Goal: Task Accomplishment & Management: Complete application form

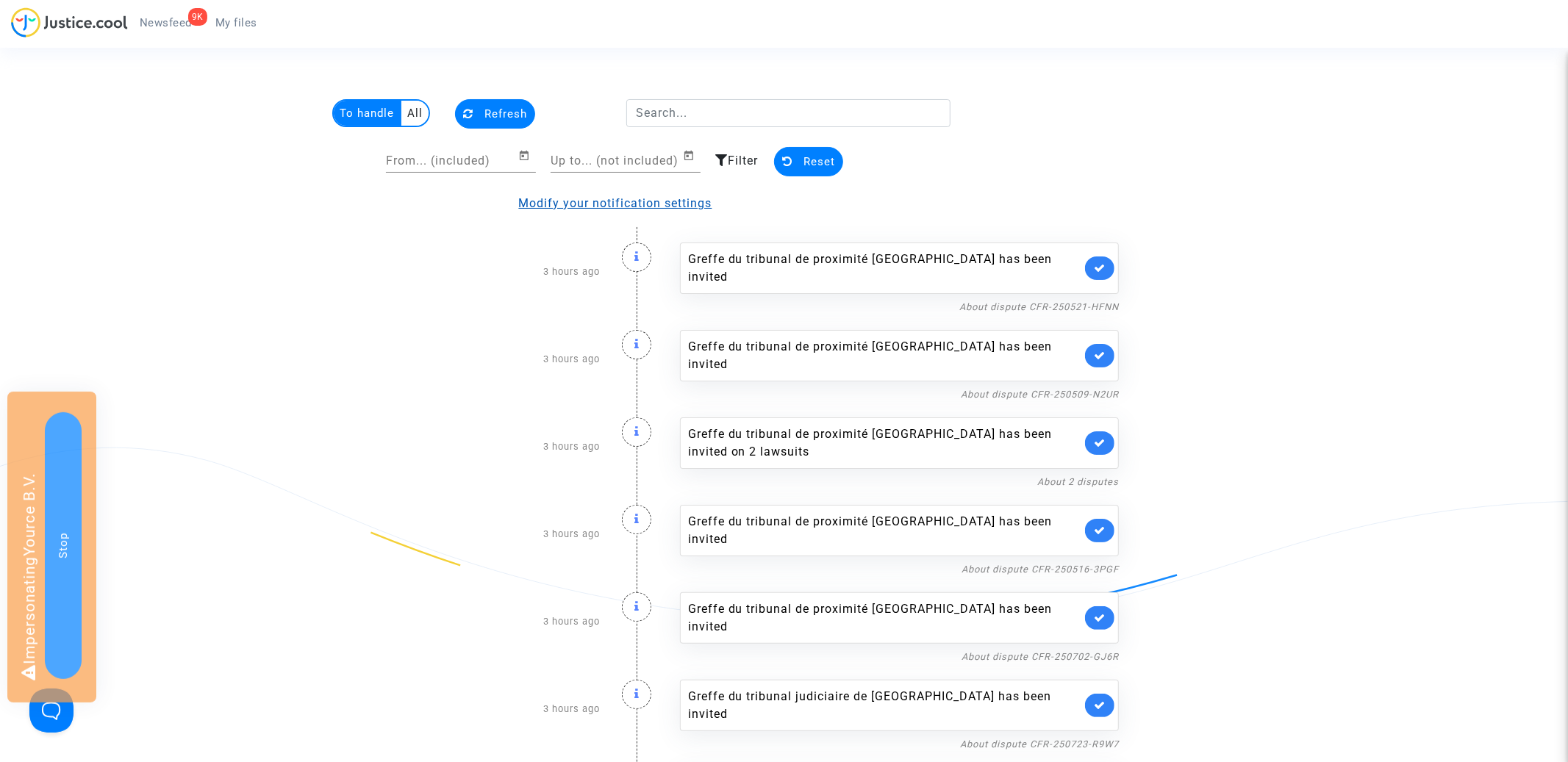
click at [559, 200] on link "Modify your notification settings" at bounding box center [615, 203] width 193 height 14
click at [416, 109] on multi-toggle-item "All" at bounding box center [415, 113] width 28 height 25
click at [368, 113] on multi-toggle-item "To handle" at bounding box center [368, 113] width 68 height 25
click at [634, 260] on icon at bounding box center [637, 256] width 6 height 12
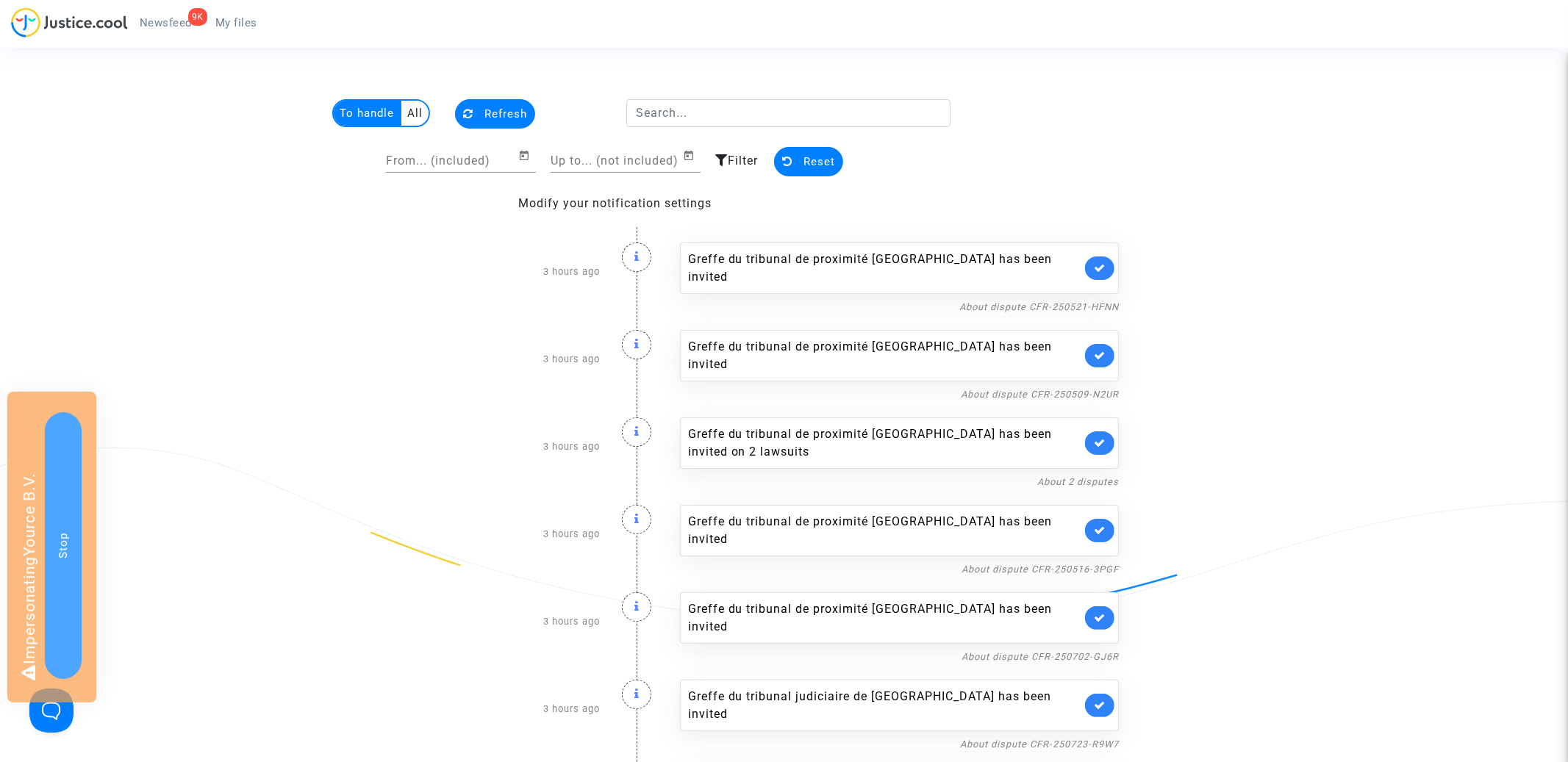
click at [634, 260] on icon at bounding box center [637, 256] width 6 height 12
click at [420, 112] on multi-toggle-item "All" at bounding box center [415, 113] width 28 height 25
click at [359, 117] on multi-toggle-item "To handle" at bounding box center [368, 113] width 68 height 25
drag, startPoint x: 417, startPoint y: 112, endPoint x: 676, endPoint y: 166, distance: 264.6
click at [423, 112] on multi-toggle-item "All" at bounding box center [415, 113] width 28 height 25
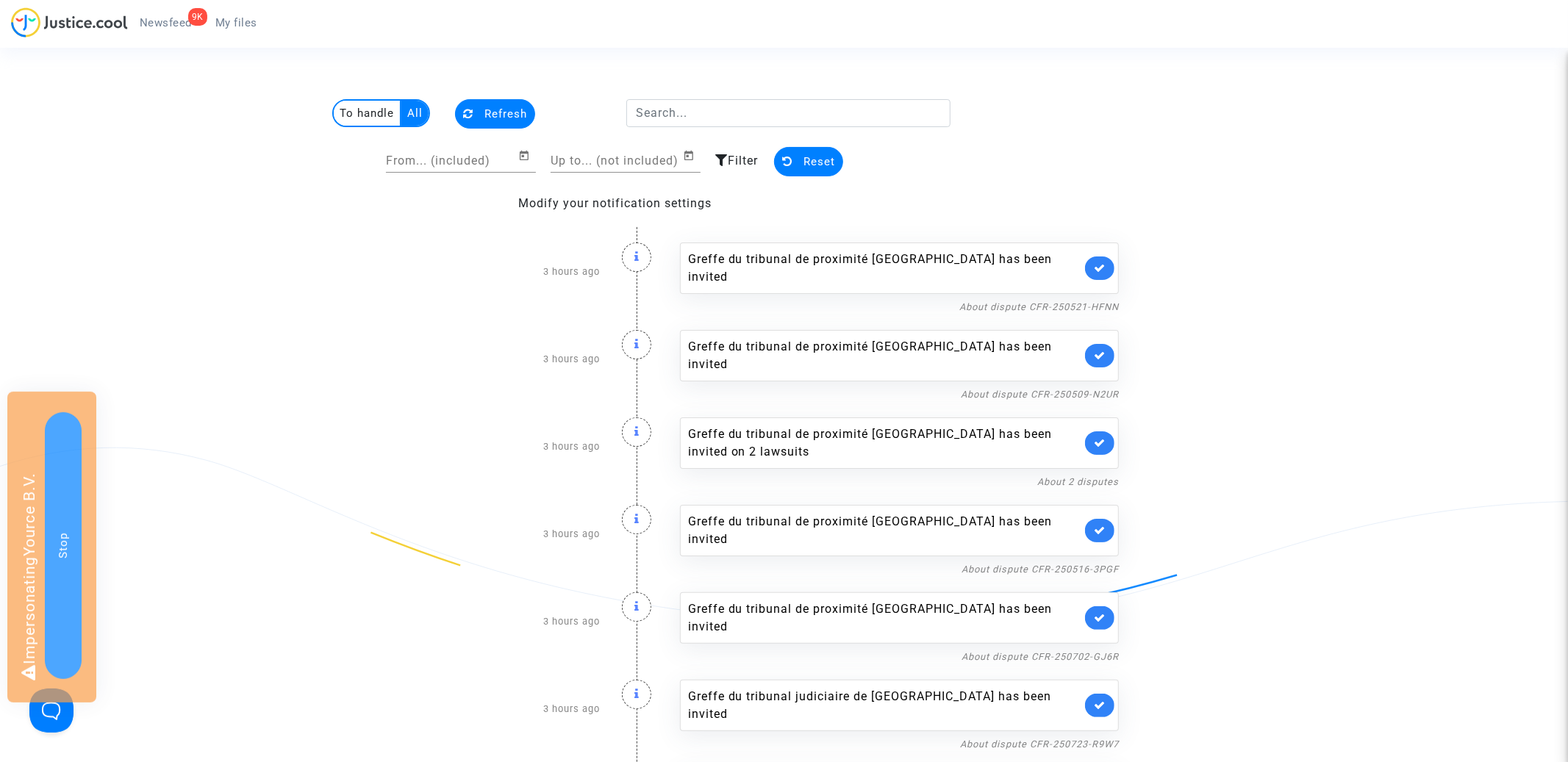
click at [733, 165] on span "Filter" at bounding box center [743, 161] width 30 height 14
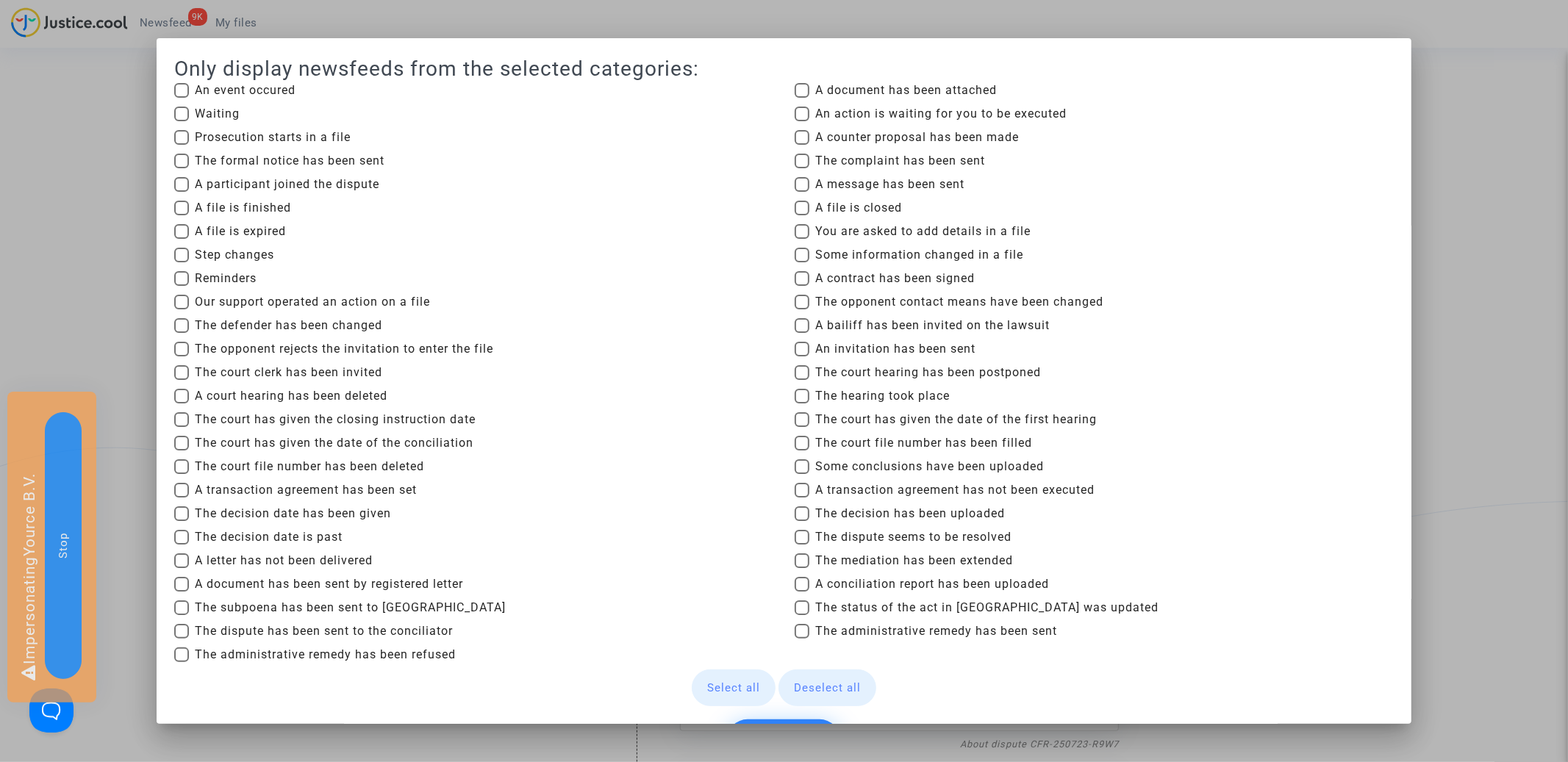
scroll to position [76, 0]
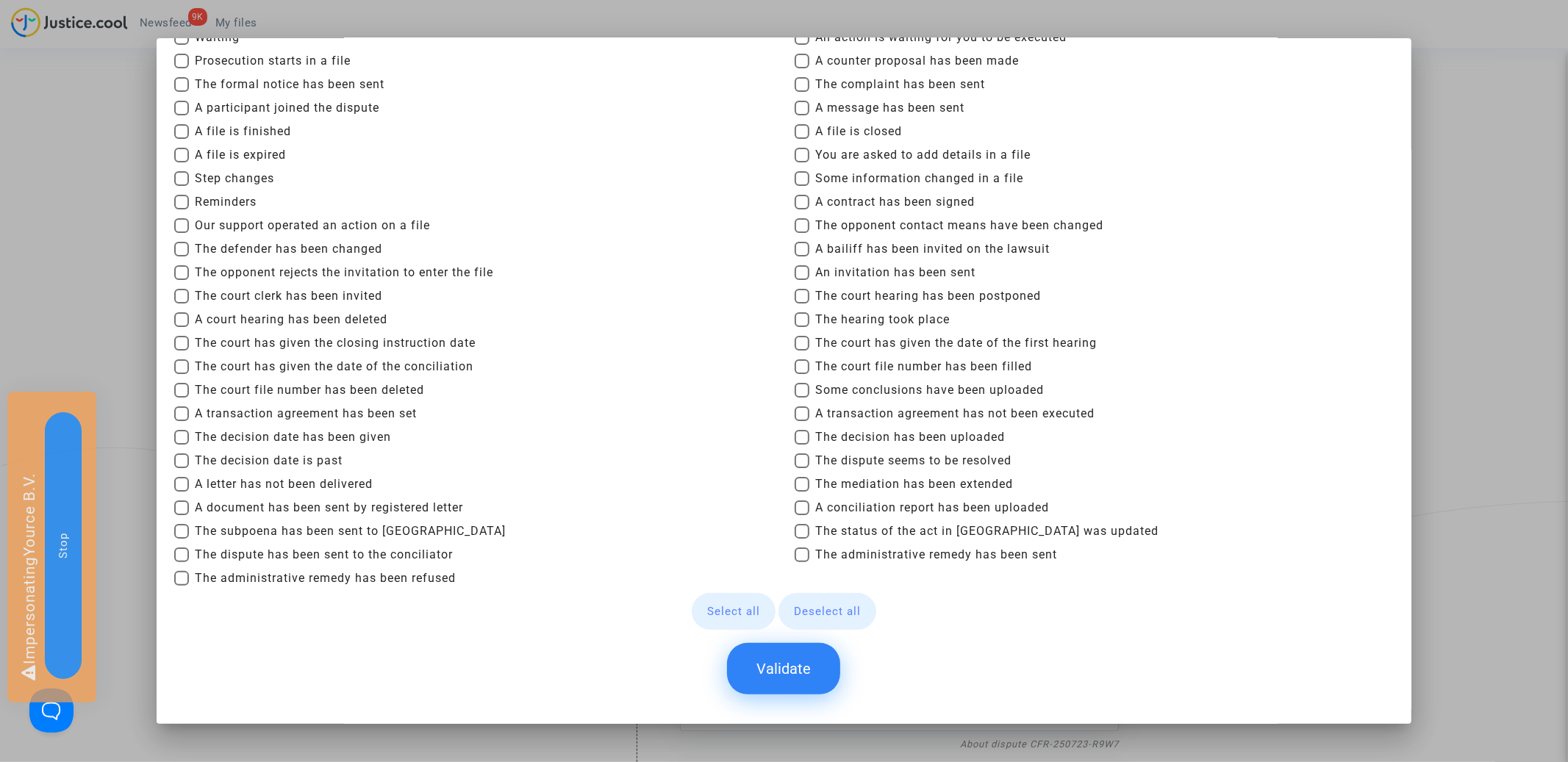
click at [1477, 419] on div at bounding box center [784, 381] width 1568 height 762
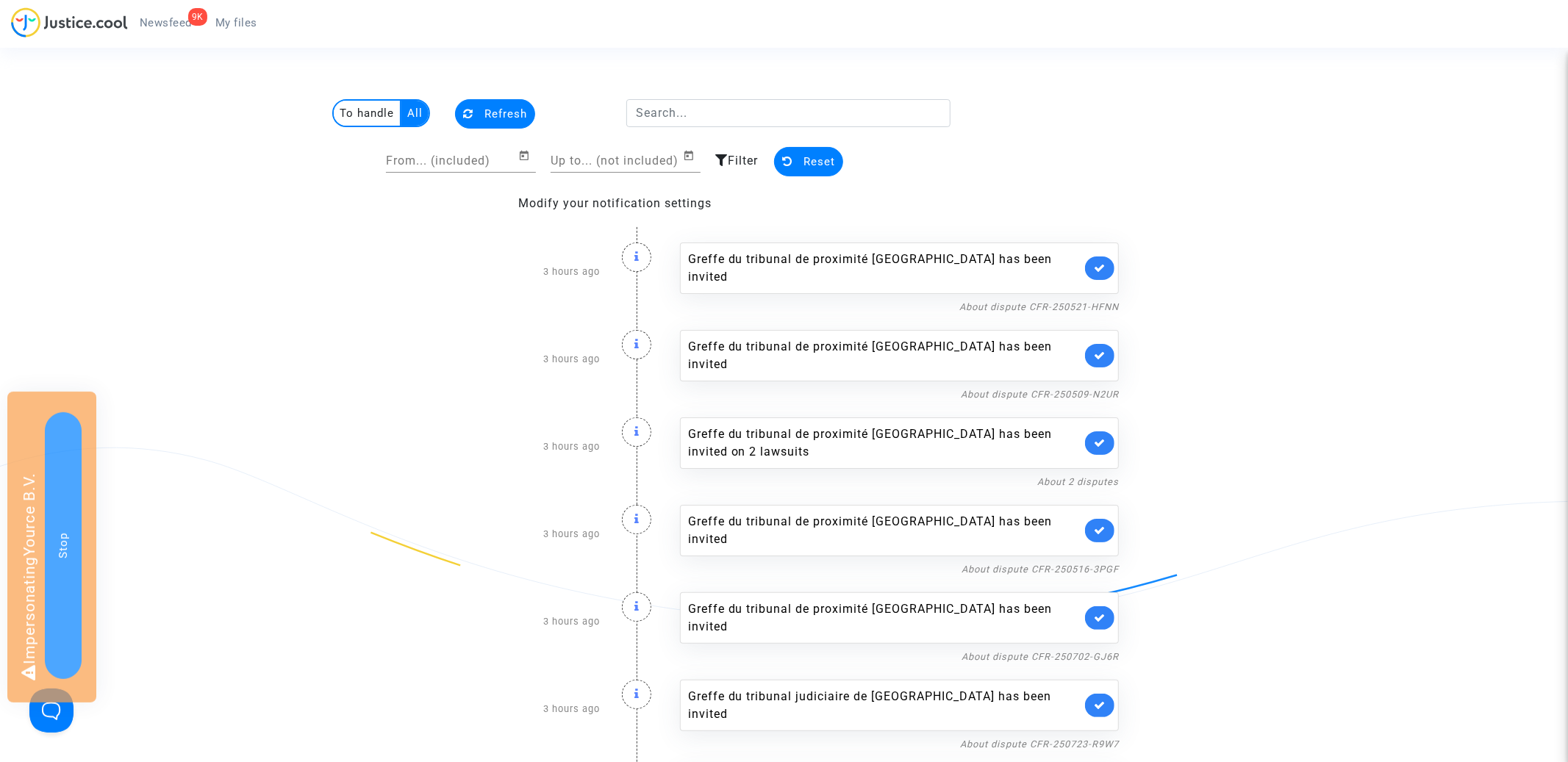
click at [376, 112] on multi-toggle-item "To handle" at bounding box center [368, 113] width 68 height 25
click at [1105, 268] on icon at bounding box center [1100, 268] width 12 height 11
click at [418, 112] on multi-toggle-item "All" at bounding box center [415, 113] width 28 height 25
click at [923, 255] on div "Greffe du tribunal de proximité d'Aulnay-sous-Bois has been invited" at bounding box center [885, 268] width 393 height 35
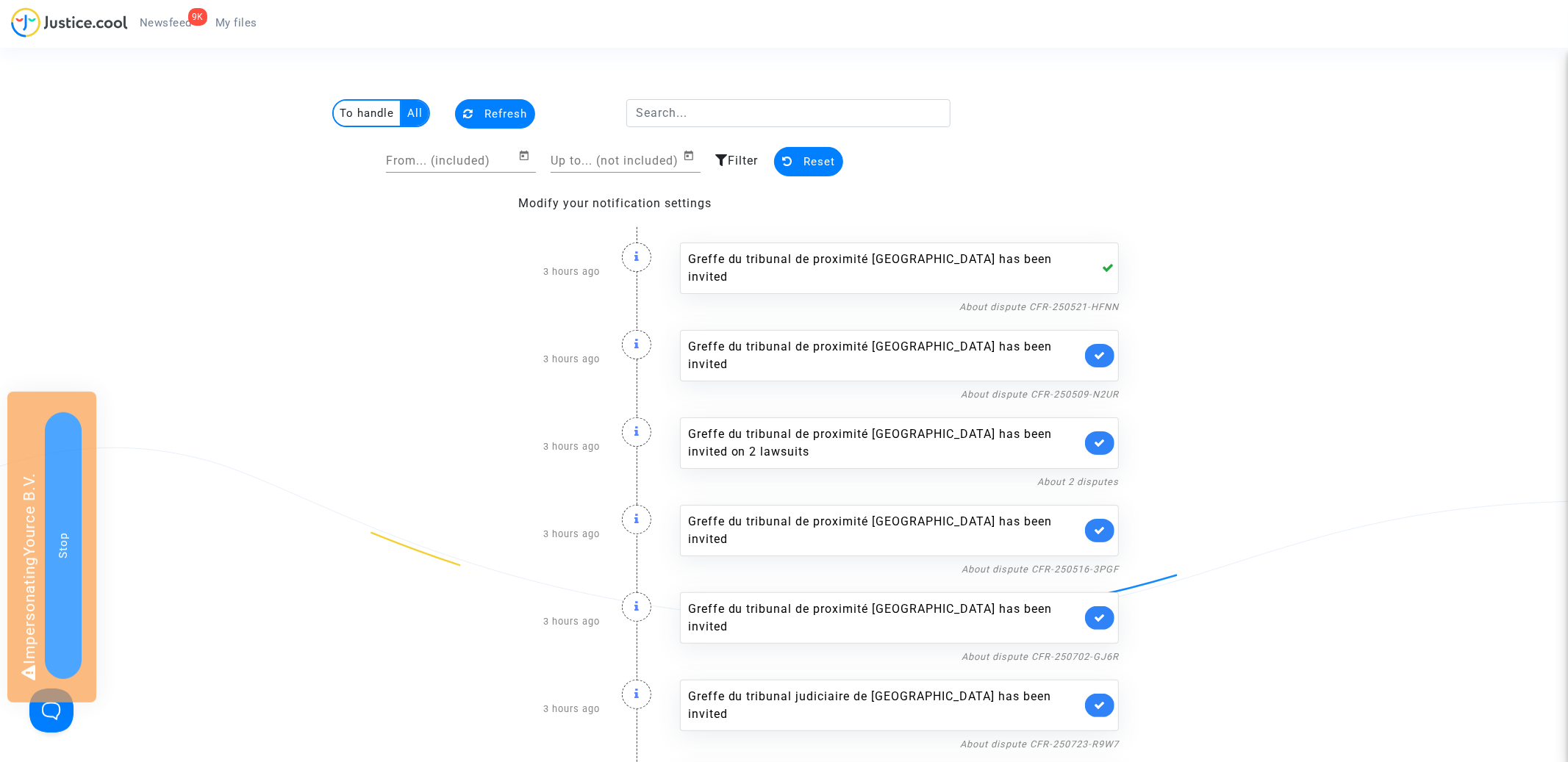
click at [923, 255] on div "Greffe du tribunal de proximité d'Aulnay-sous-Bois has been invited" at bounding box center [885, 268] width 393 height 35
click at [1111, 270] on icon at bounding box center [1108, 267] width 13 height 12
click at [373, 116] on multi-toggle-item "To handle" at bounding box center [368, 113] width 68 height 25
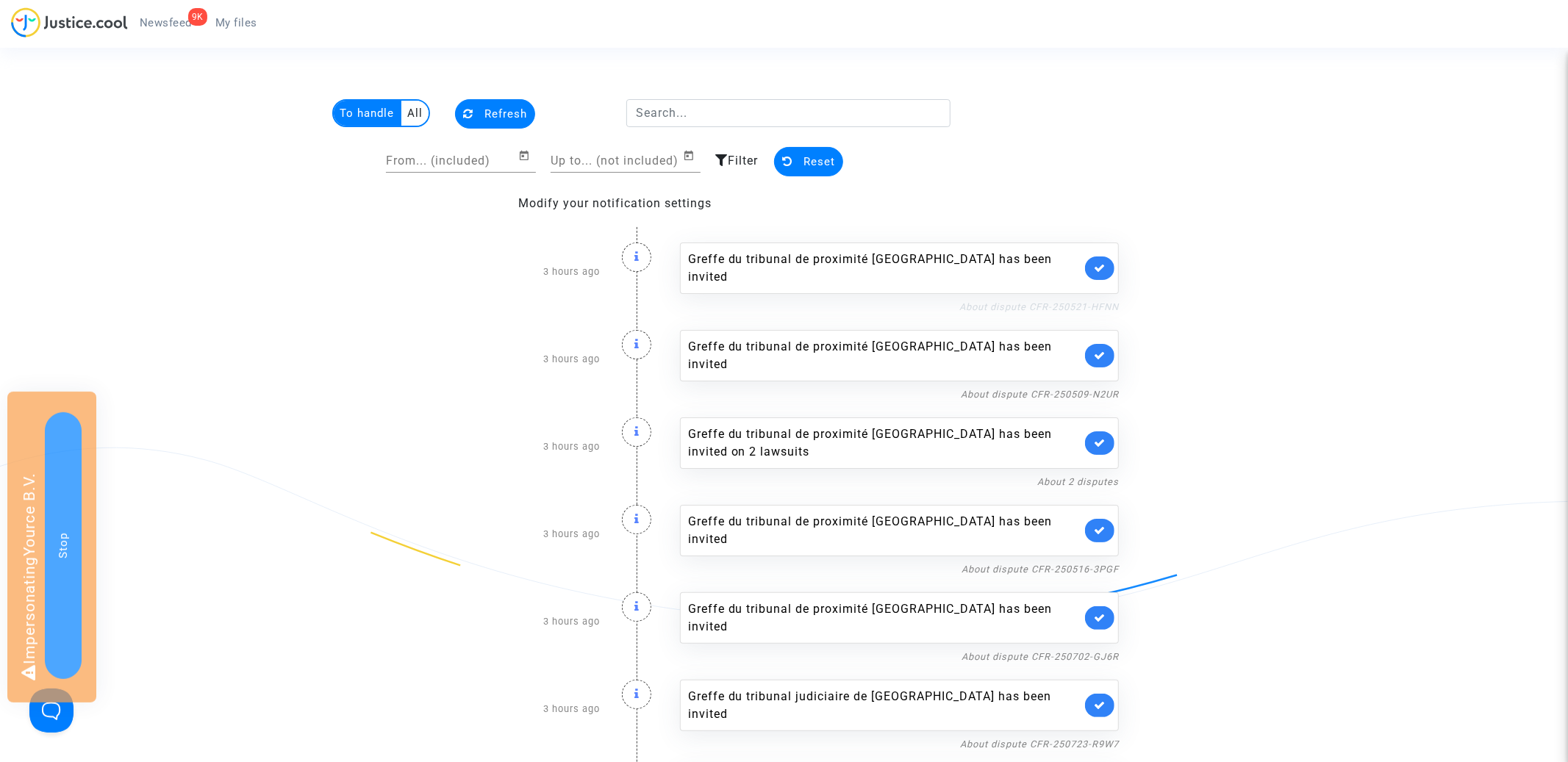
drag, startPoint x: 1148, startPoint y: 309, endPoint x: 1030, endPoint y: 308, distance: 118.0
copy link "CFR-250521-HFNN"
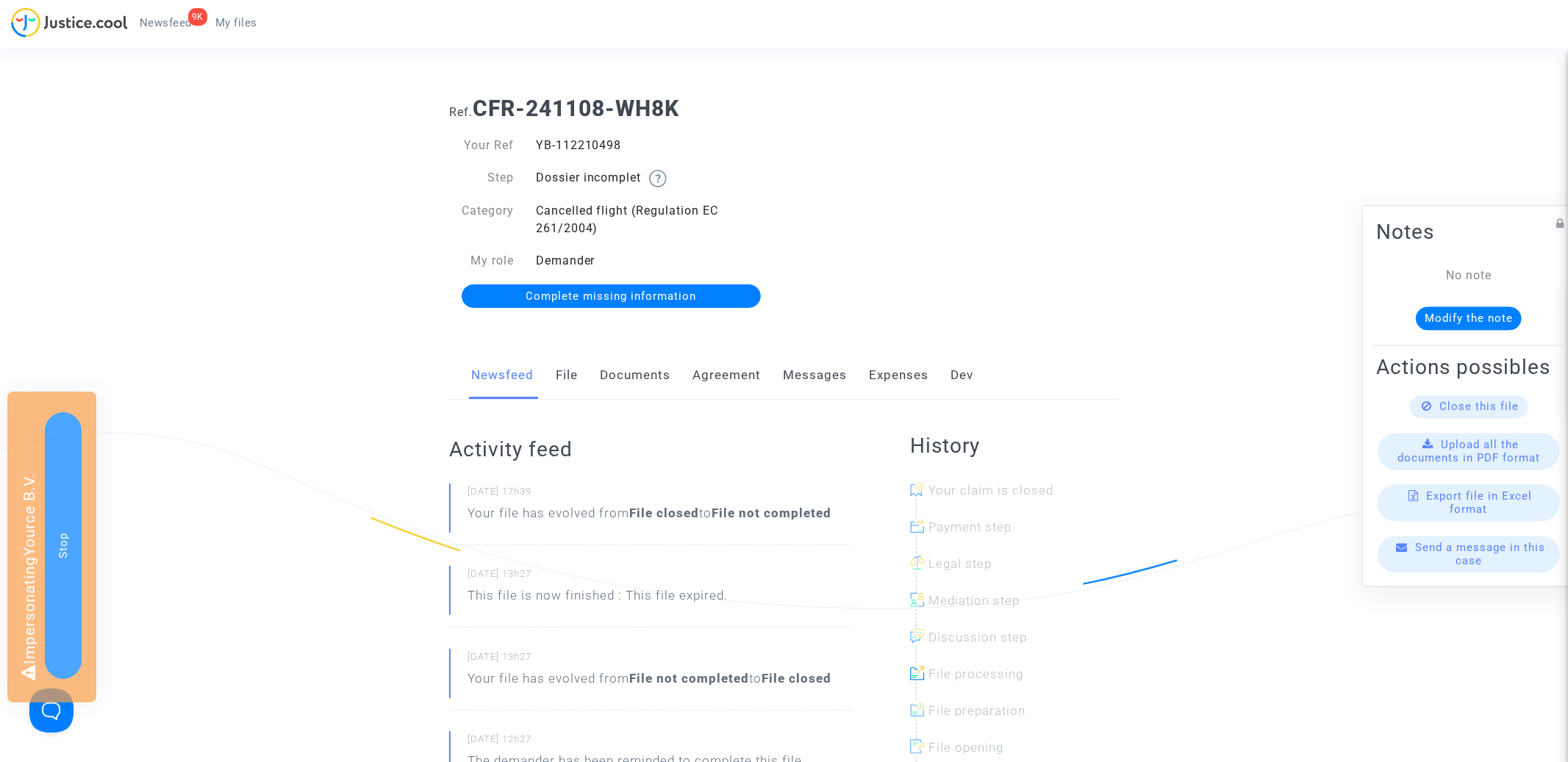
click at [685, 295] on span "Complete missing information" at bounding box center [611, 296] width 171 height 13
